Goal: Transaction & Acquisition: Purchase product/service

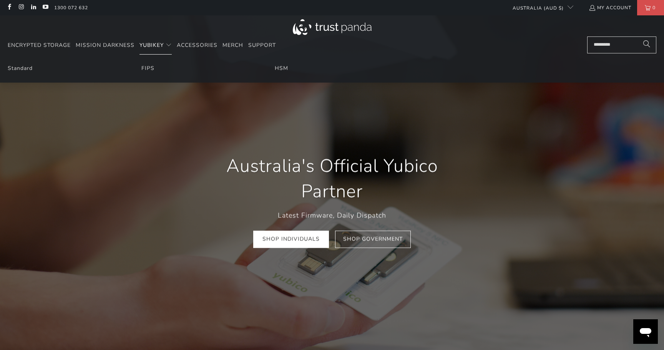
click at [156, 48] on summary "YubiKey" at bounding box center [156, 46] width 32 height 18
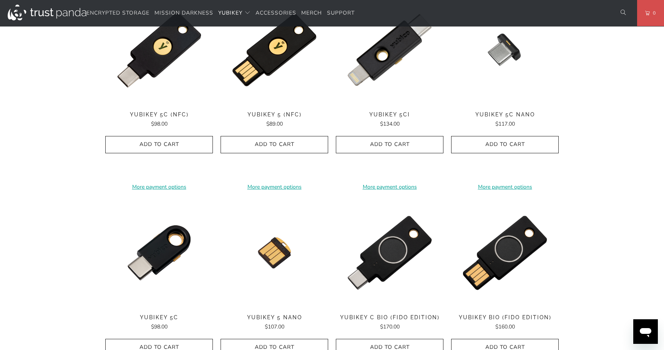
scroll to position [428, 0]
